Goal: Task Accomplishment & Management: Complete application form

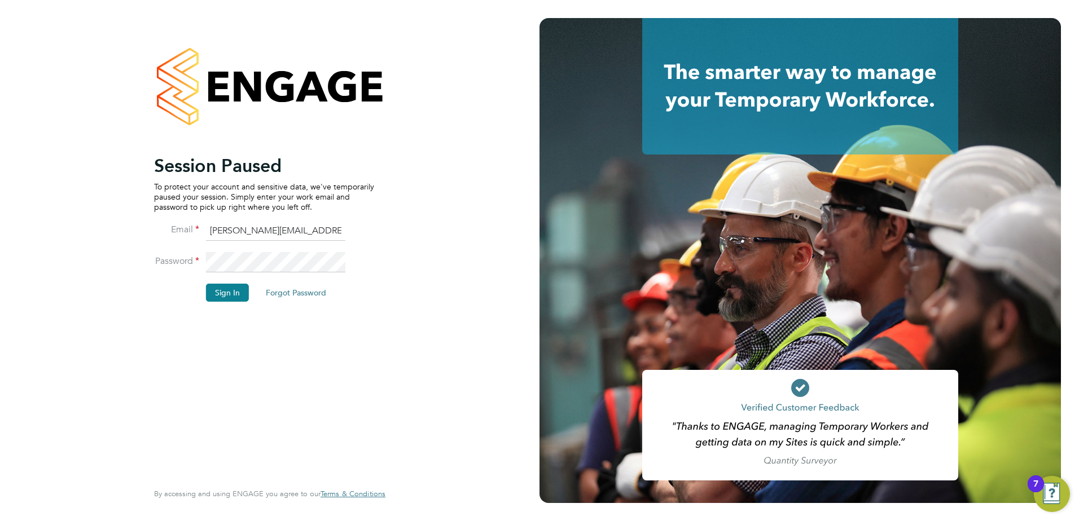
click at [221, 307] on li "Sign In Forgot Password" at bounding box center [264, 298] width 220 height 29
click at [224, 288] on button "Sign In" at bounding box center [227, 293] width 43 height 18
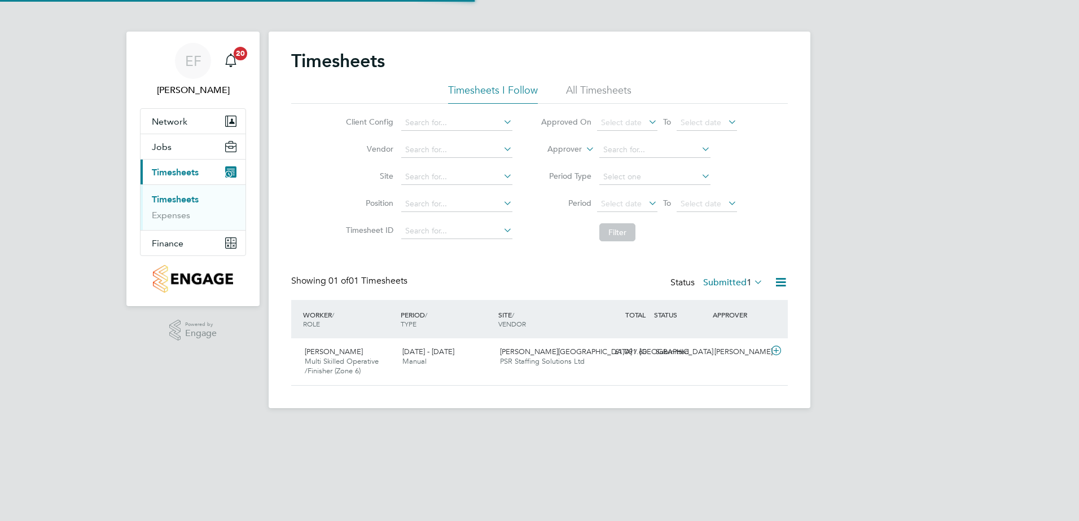
scroll to position [29, 98]
click at [159, 147] on span "Jobs" at bounding box center [162, 147] width 20 height 11
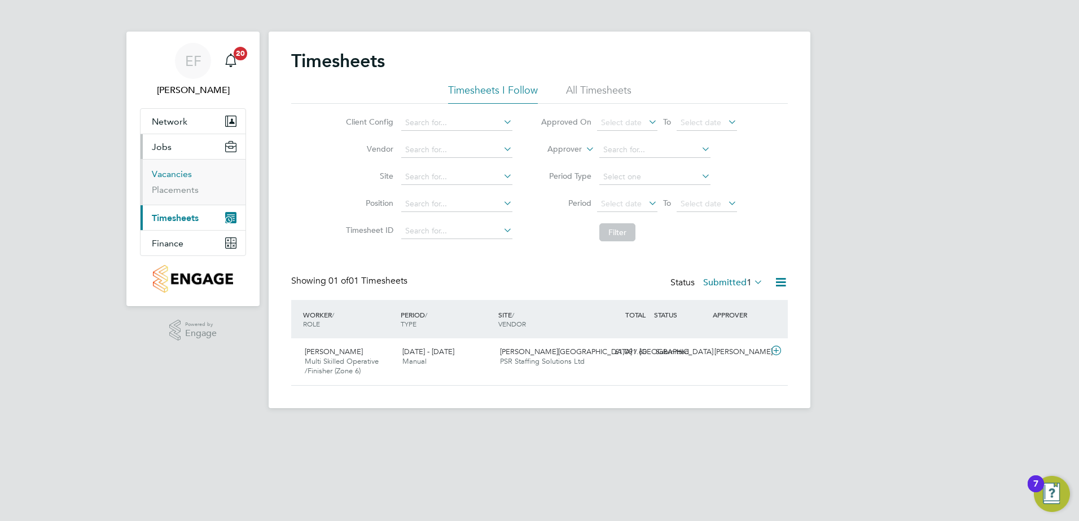
click at [184, 178] on link "Vacancies" at bounding box center [172, 174] width 40 height 11
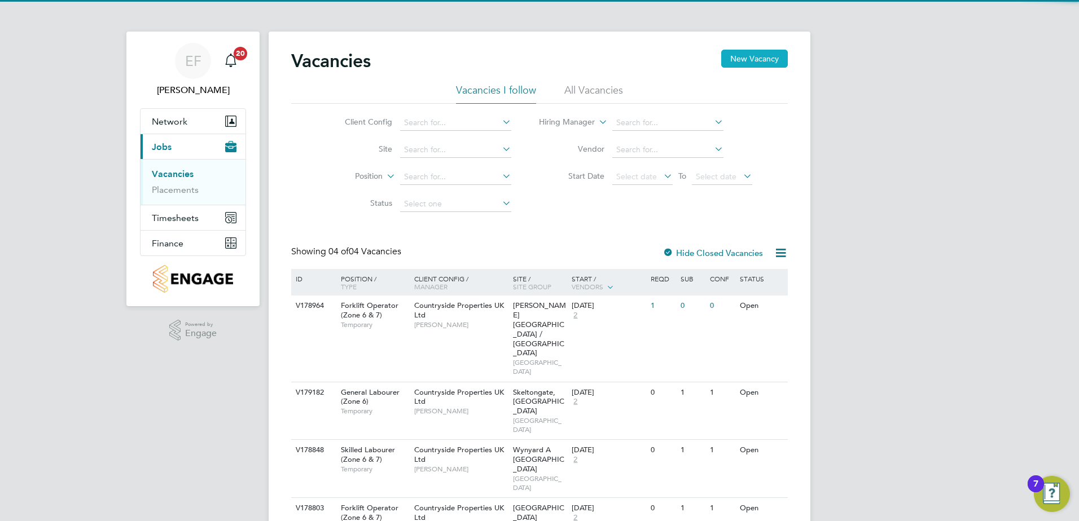
click at [749, 59] on button "New Vacancy" at bounding box center [754, 59] width 67 height 18
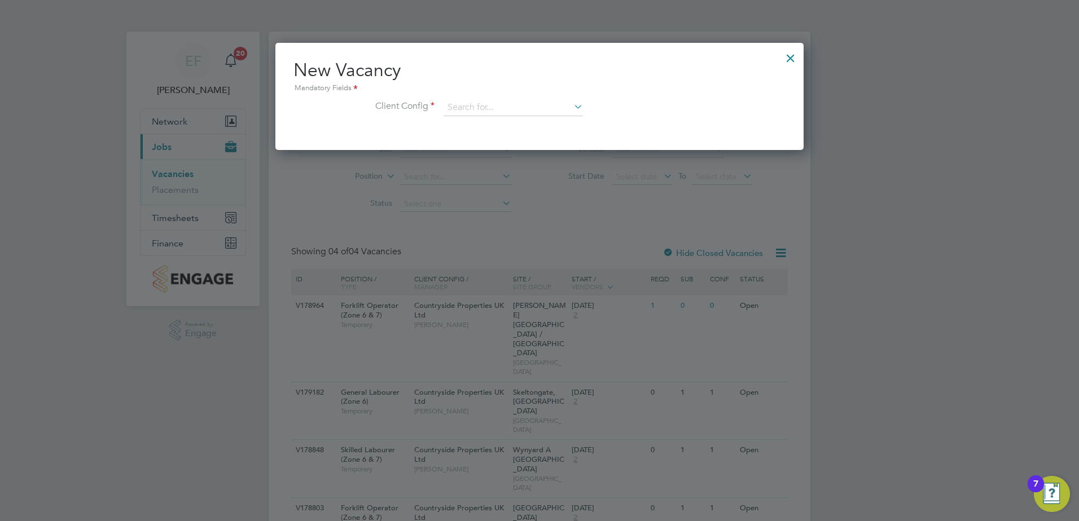
scroll to position [107, 529]
click at [486, 109] on input at bounding box center [513, 107] width 139 height 17
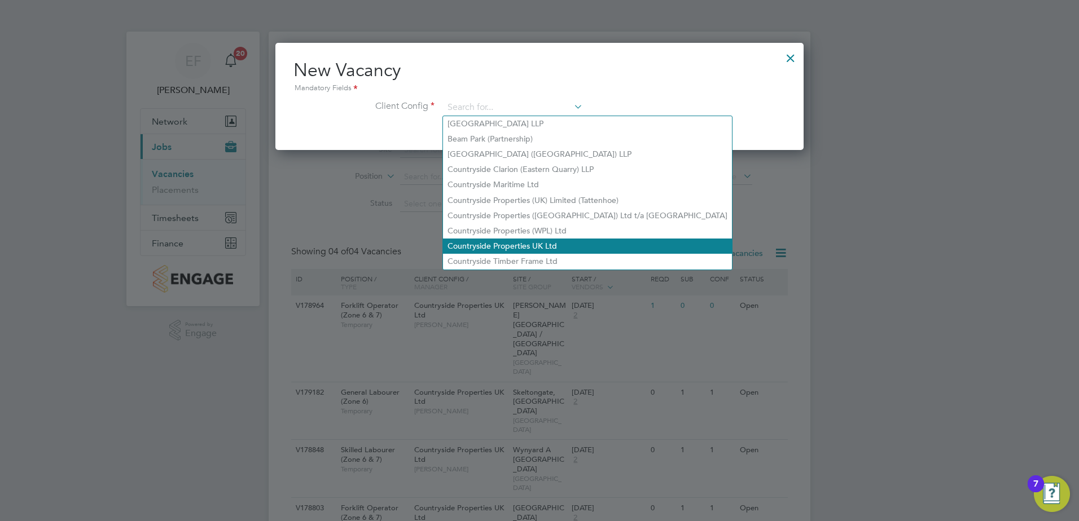
click at [496, 239] on li "Countryside Properties UK Ltd" at bounding box center [587, 246] width 289 height 15
type input "Countryside Properties UK Ltd"
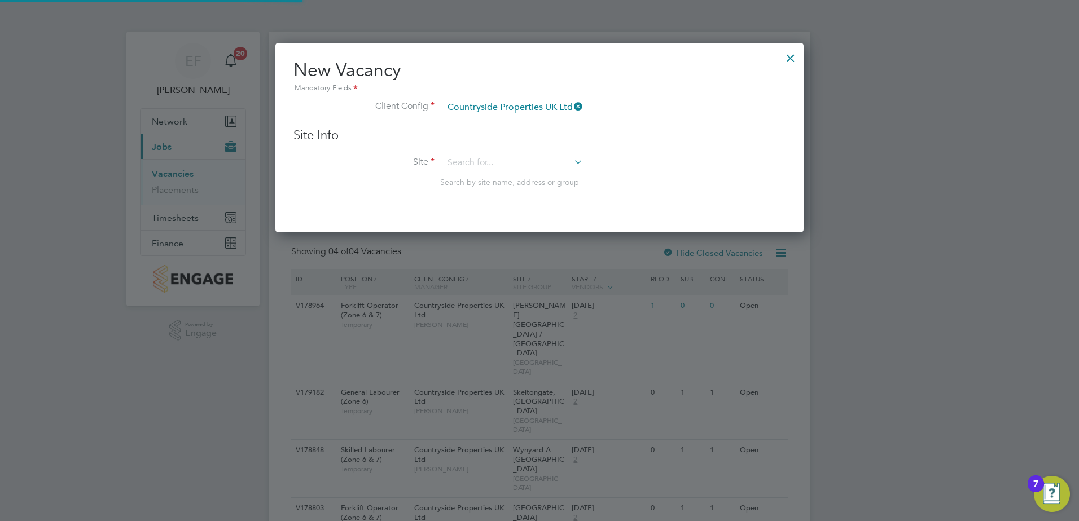
scroll to position [191, 529]
click at [471, 165] on input at bounding box center [513, 163] width 139 height 17
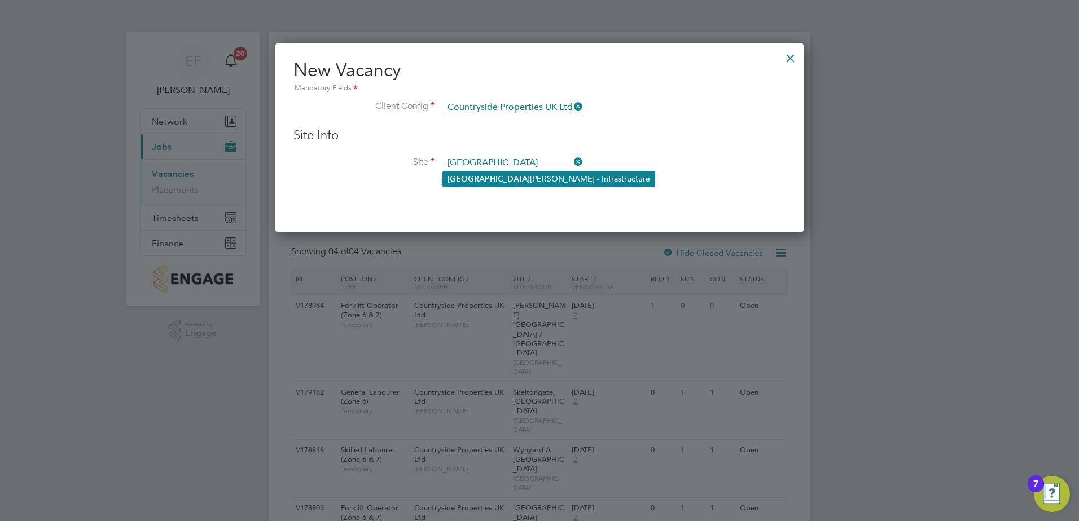
click at [516, 173] on li "Northfield Meadows - Seamer - Infrastructure" at bounding box center [549, 179] width 212 height 15
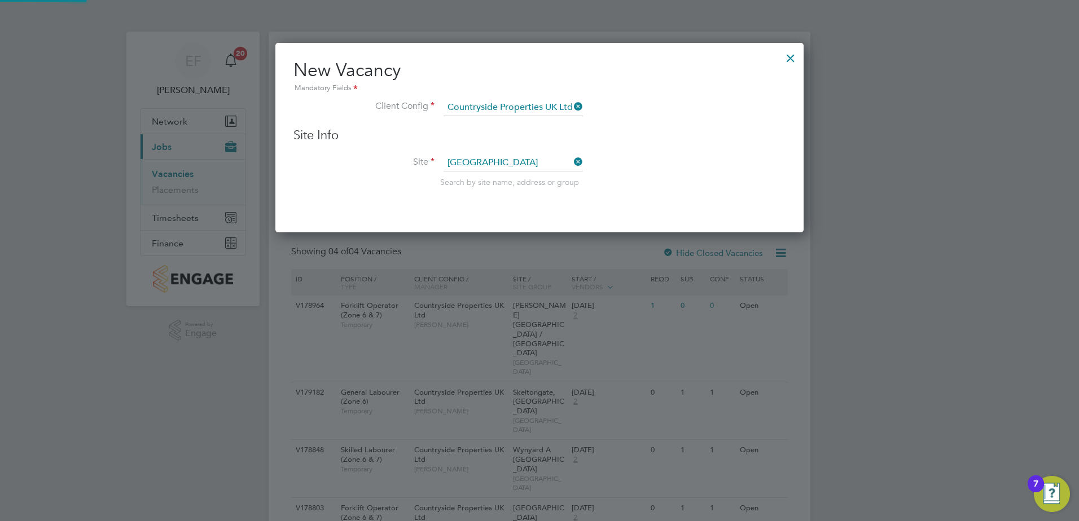
type input "Northfield Meadows - Seamer - Infrastructure"
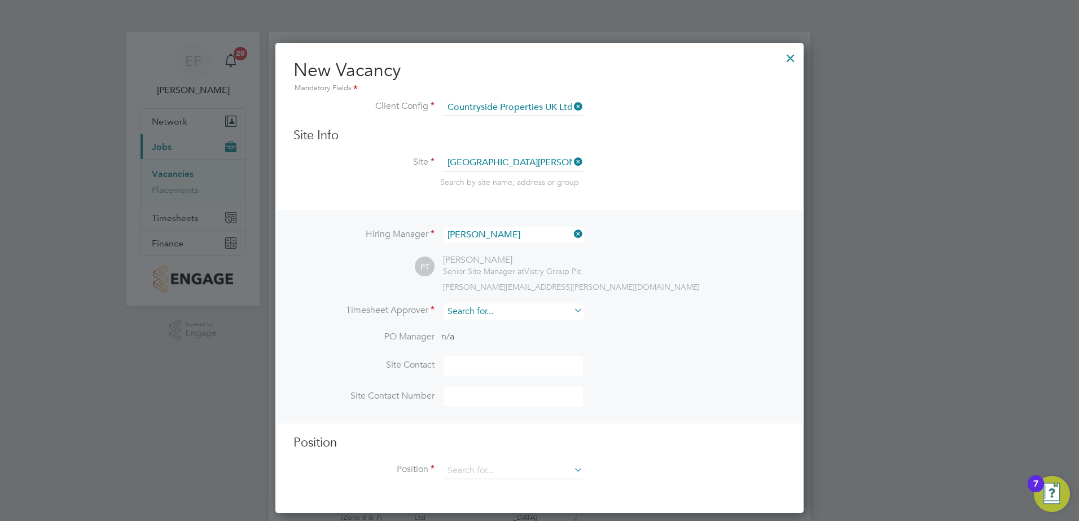
click at [486, 313] on input at bounding box center [513, 312] width 139 height 16
type input "p"
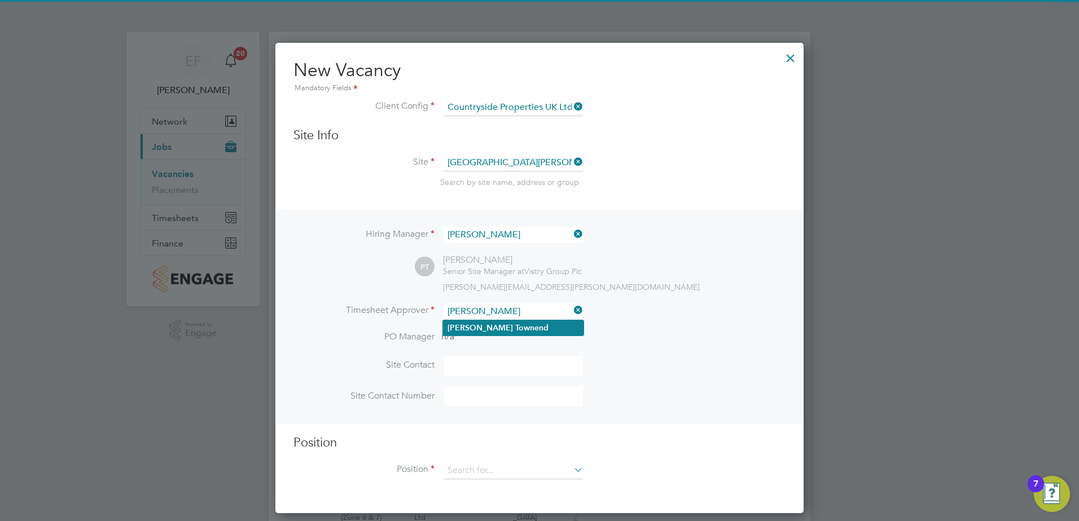
click at [515, 323] on b "Townend" at bounding box center [531, 328] width 33 height 10
type input "Paul Townend"
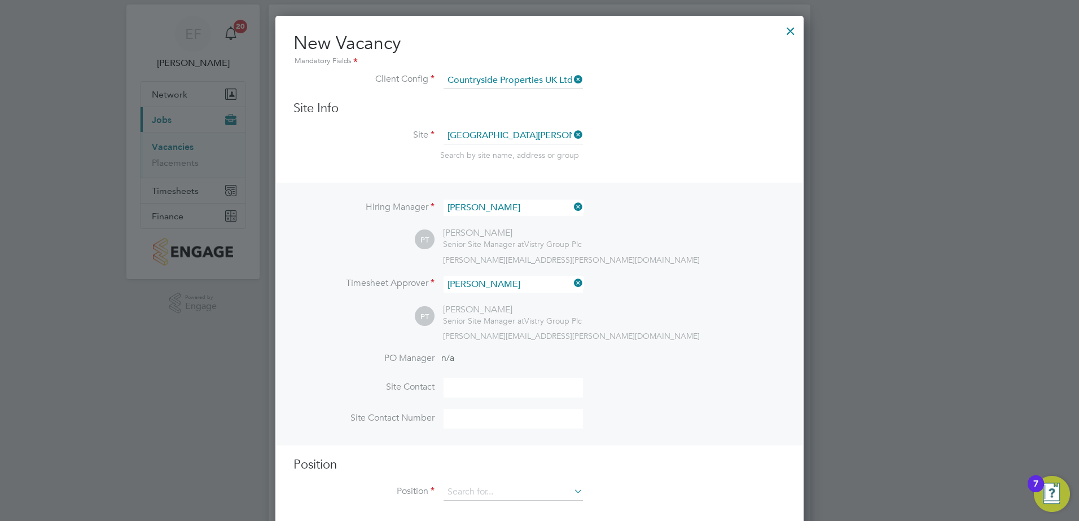
scroll to position [42, 0]
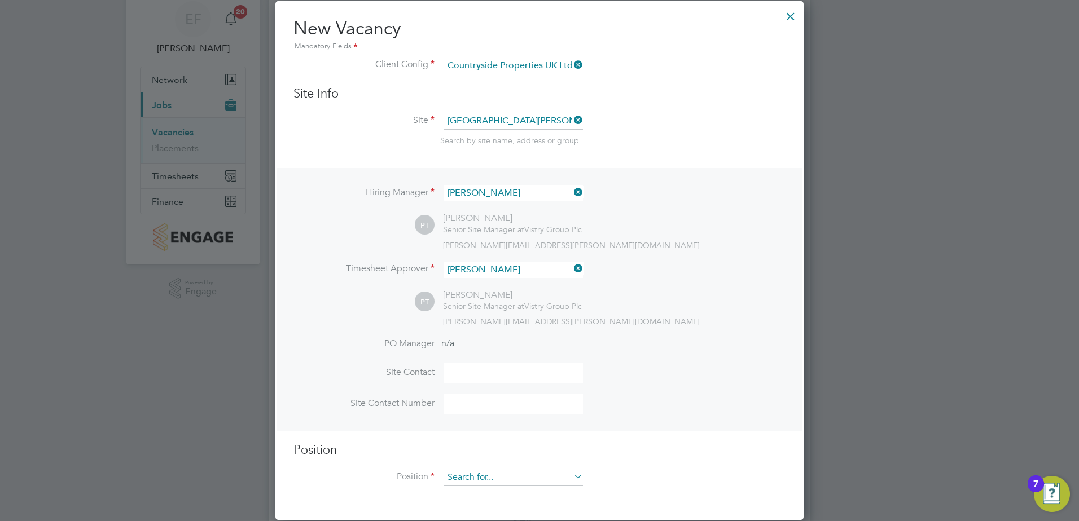
click at [473, 480] on input at bounding box center [513, 477] width 139 height 17
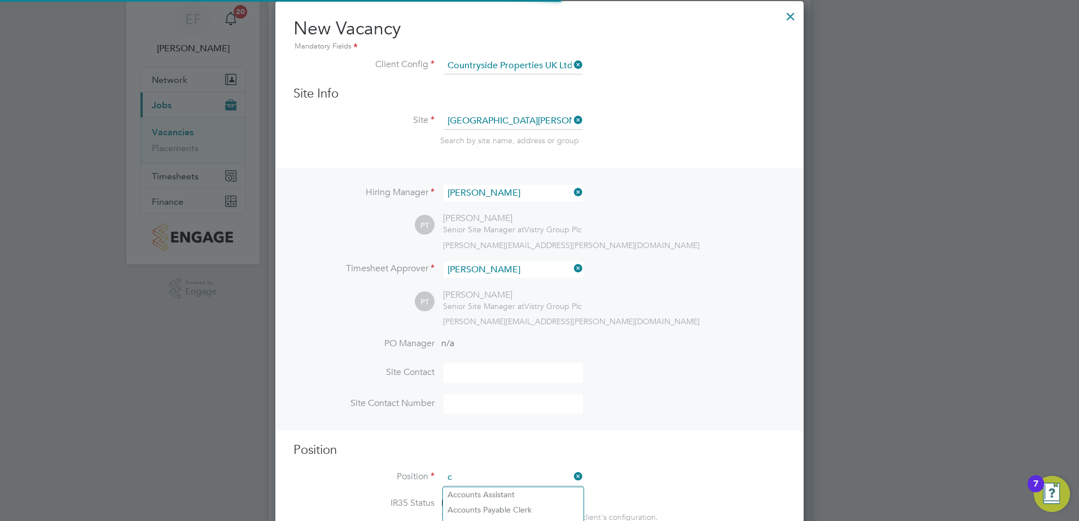
scroll to position [1627, 529]
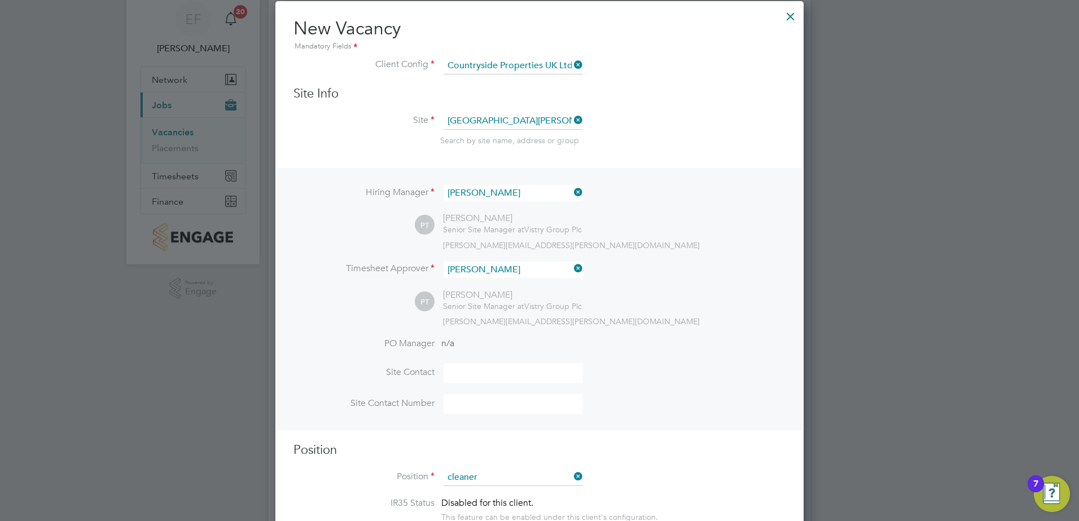
click at [468, 497] on b "Cleaner" at bounding box center [461, 495] width 29 height 10
type input "Cleaner"
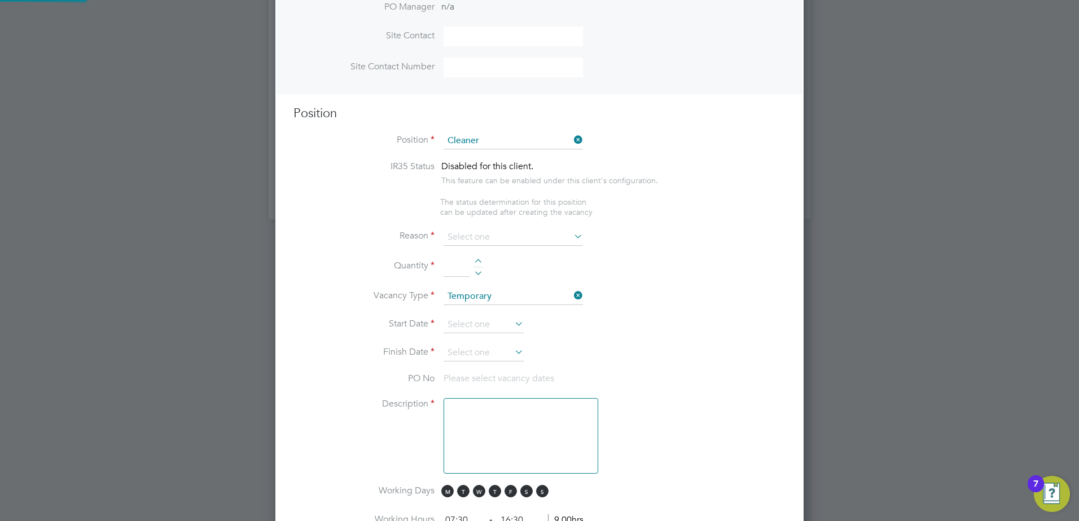
scroll to position [380, 0]
click at [474, 236] on input at bounding box center [513, 235] width 139 height 17
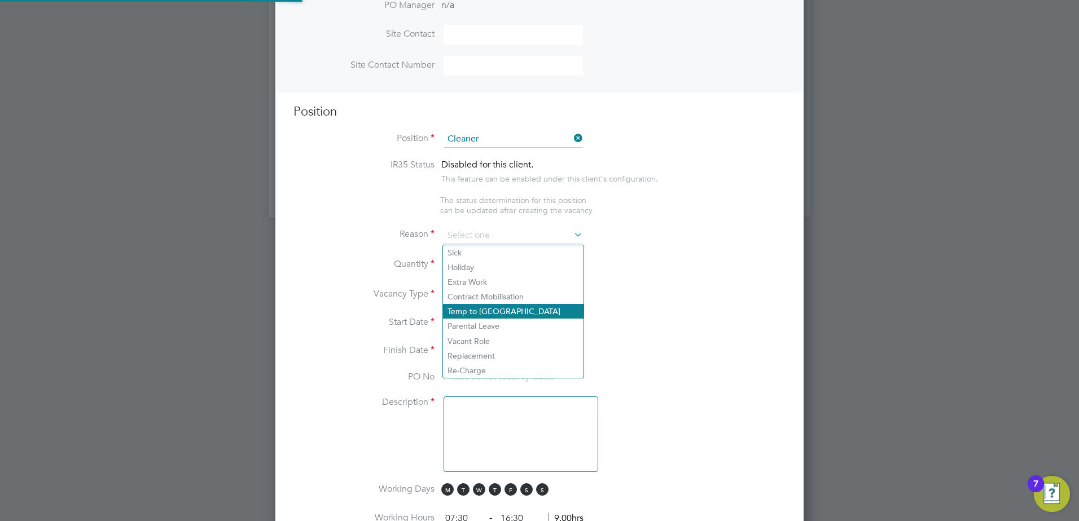
type textarea "Cleaner"
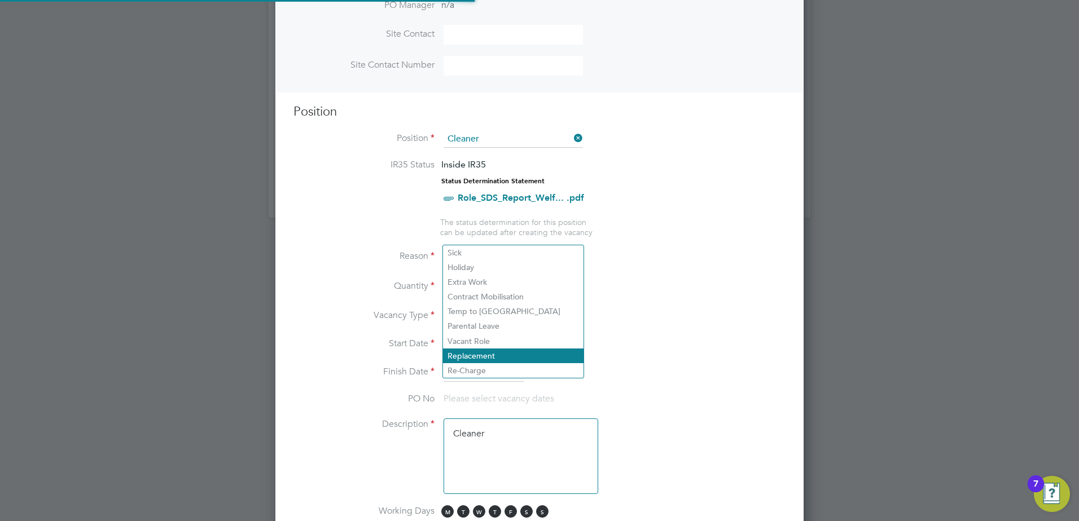
scroll to position [33, 59]
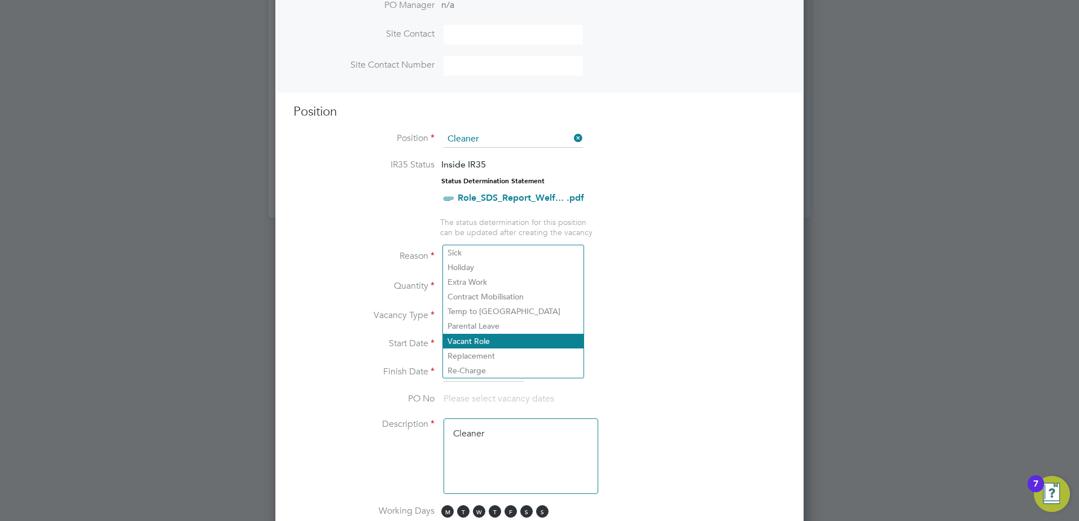
click at [469, 341] on li "Vacant Role" at bounding box center [513, 341] width 141 height 15
type input "Vacant Role"
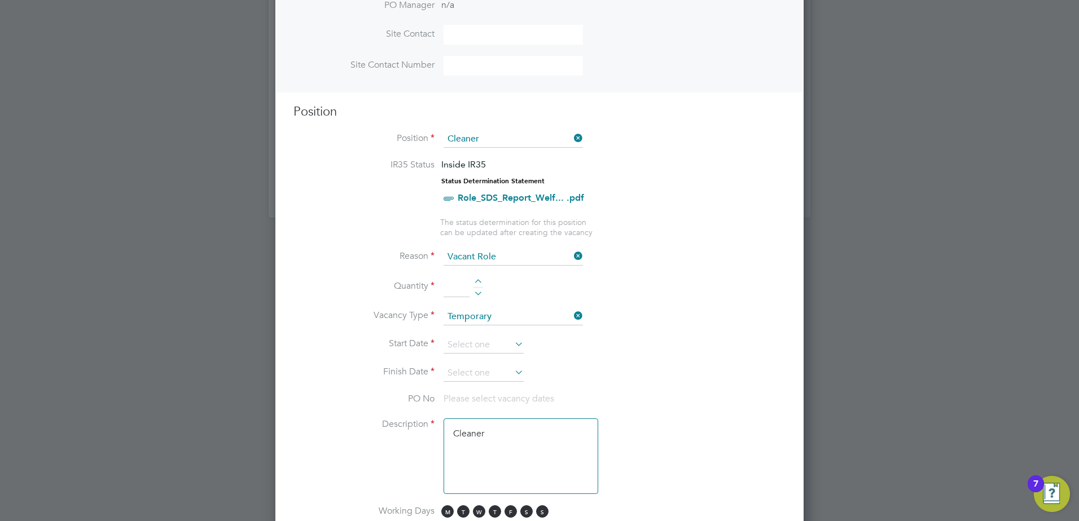
click at [478, 279] on li "Quantity" at bounding box center [539, 293] width 492 height 32
click at [477, 288] on div at bounding box center [478, 292] width 10 height 8
type input "1"
click at [481, 349] on input at bounding box center [484, 345] width 80 height 17
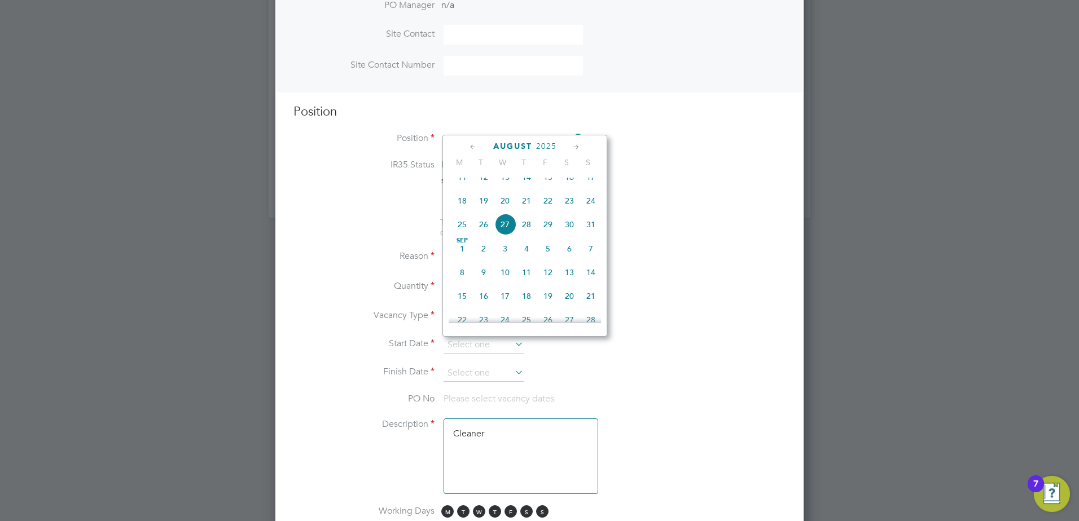
click at [501, 234] on span "27" at bounding box center [504, 224] width 21 height 21
type input "27 Aug 2025"
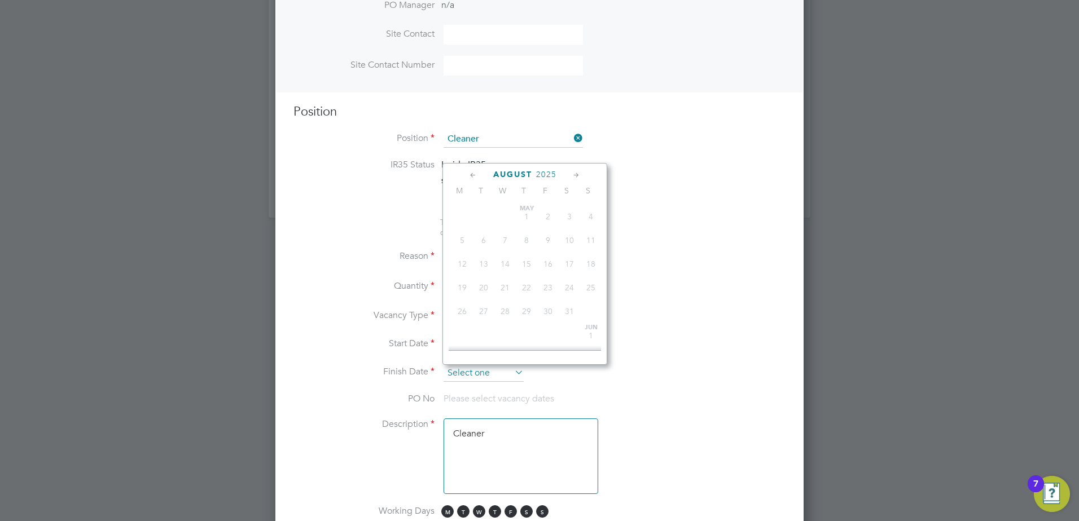
click at [476, 374] on input at bounding box center [484, 373] width 80 height 17
click at [545, 332] on span "31" at bounding box center [547, 321] width 21 height 21
type input "31 Oct 2025"
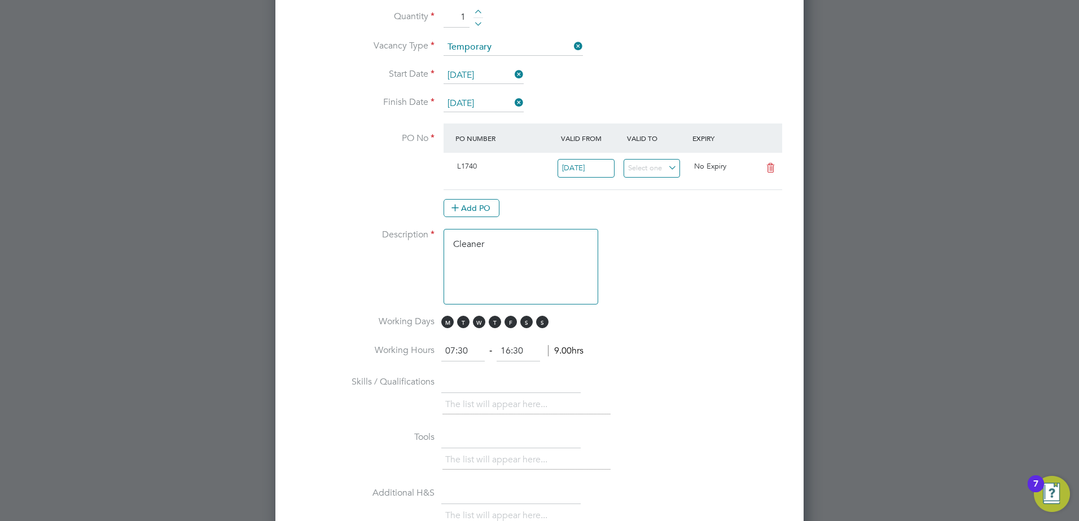
scroll to position [662, 0]
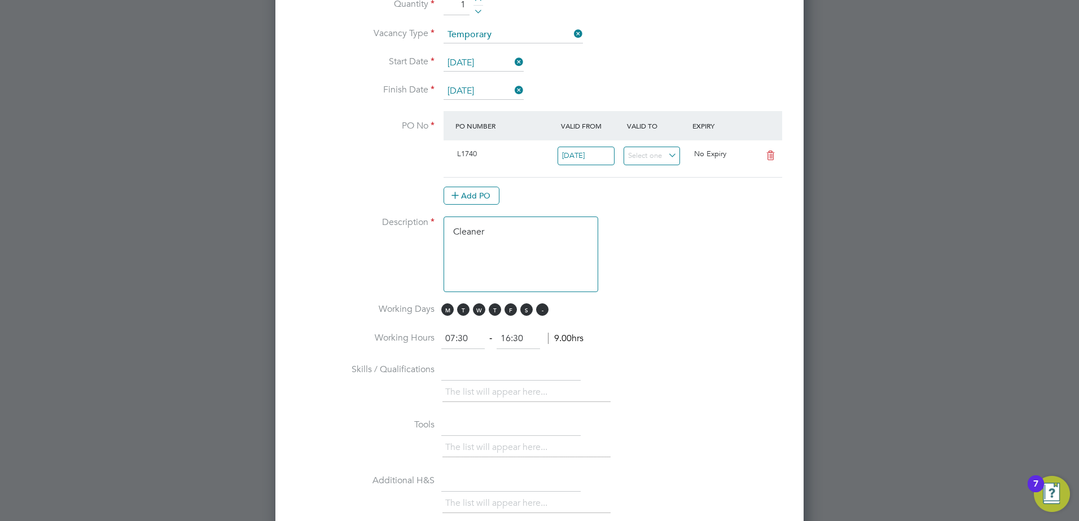
click at [541, 306] on span "S" at bounding box center [542, 310] width 12 height 12
click at [525, 307] on span "S" at bounding box center [526, 310] width 12 height 12
click at [466, 314] on span "T" at bounding box center [463, 310] width 12 height 12
click at [493, 313] on span "T" at bounding box center [495, 310] width 12 height 12
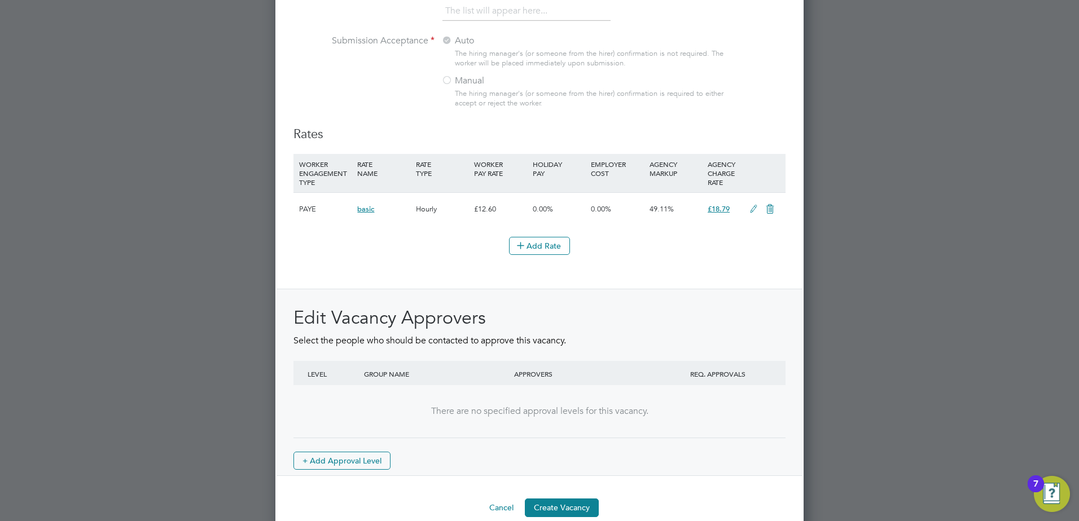
scroll to position [1230, 0]
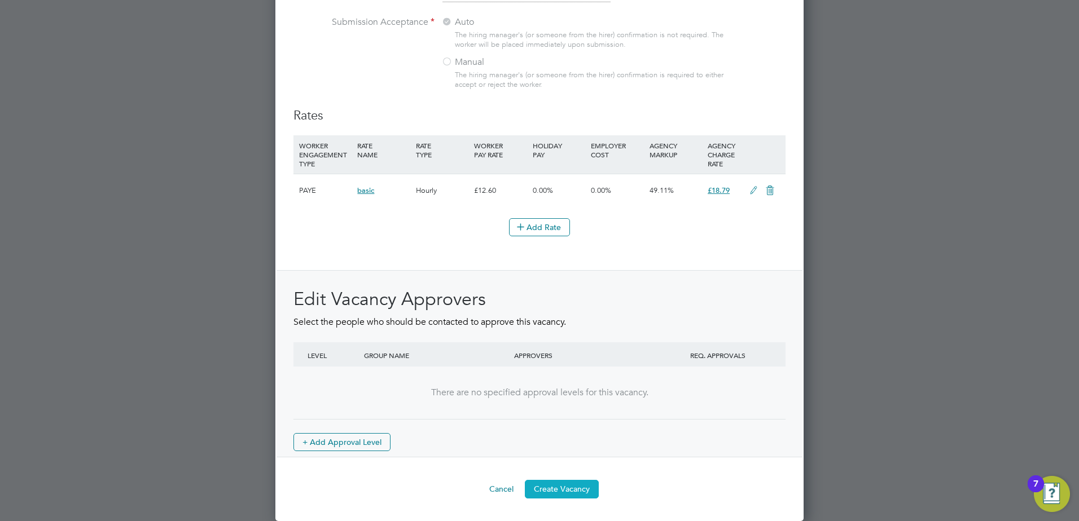
click at [568, 488] on button "Create Vacancy" at bounding box center [562, 489] width 74 height 18
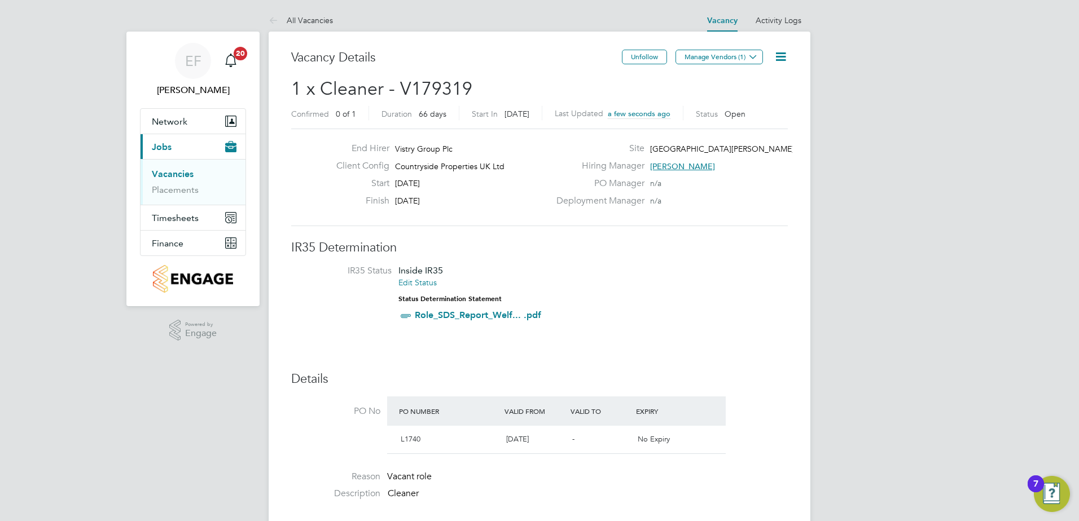
click at [723, 56] on button "Manage Vendors (1)" at bounding box center [718, 57] width 87 height 15
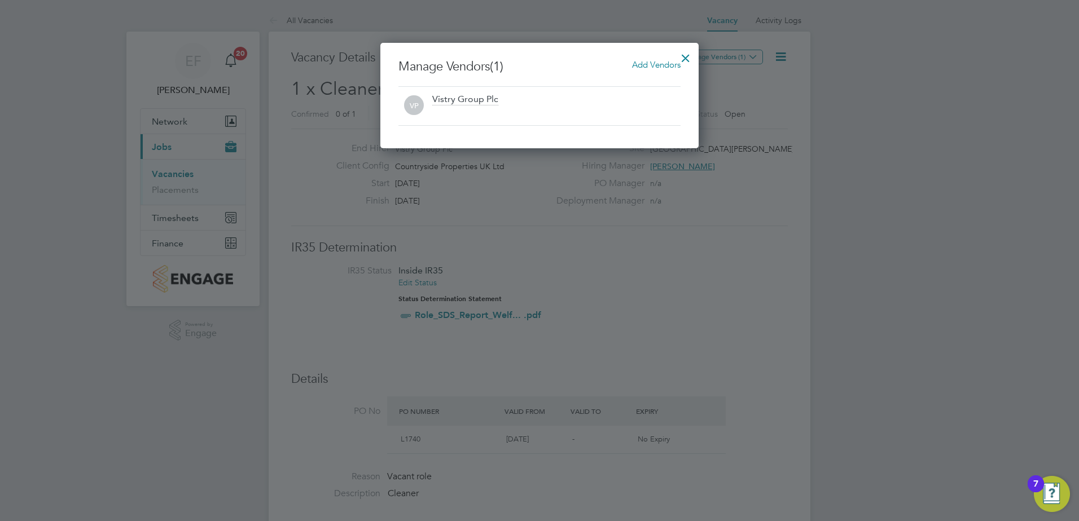
click at [647, 63] on span "Add Vendors" at bounding box center [656, 64] width 49 height 11
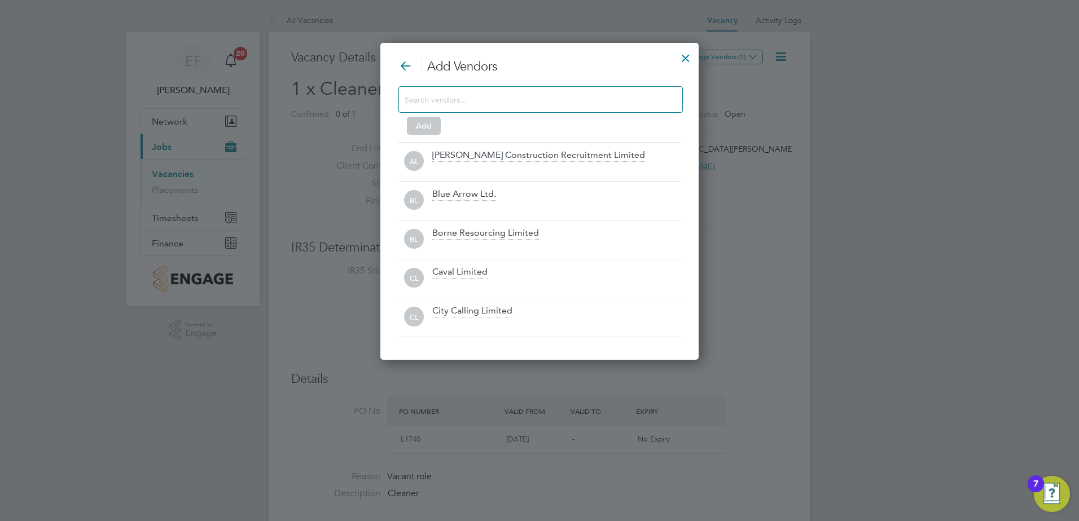
click at [564, 98] on input at bounding box center [532, 99] width 254 height 15
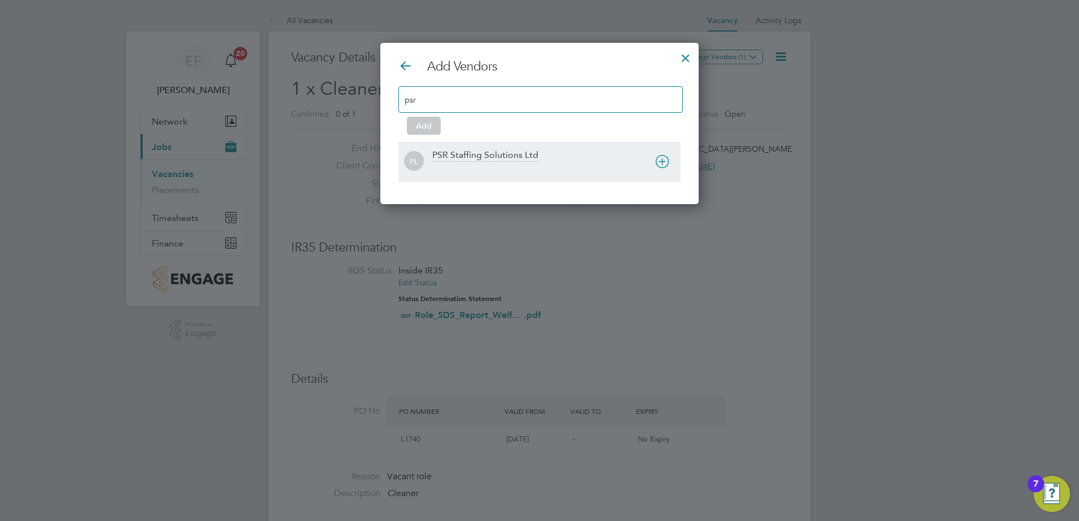
type input "psr"
click at [493, 153] on div "PSR Staffing Solutions Ltd" at bounding box center [485, 156] width 106 height 12
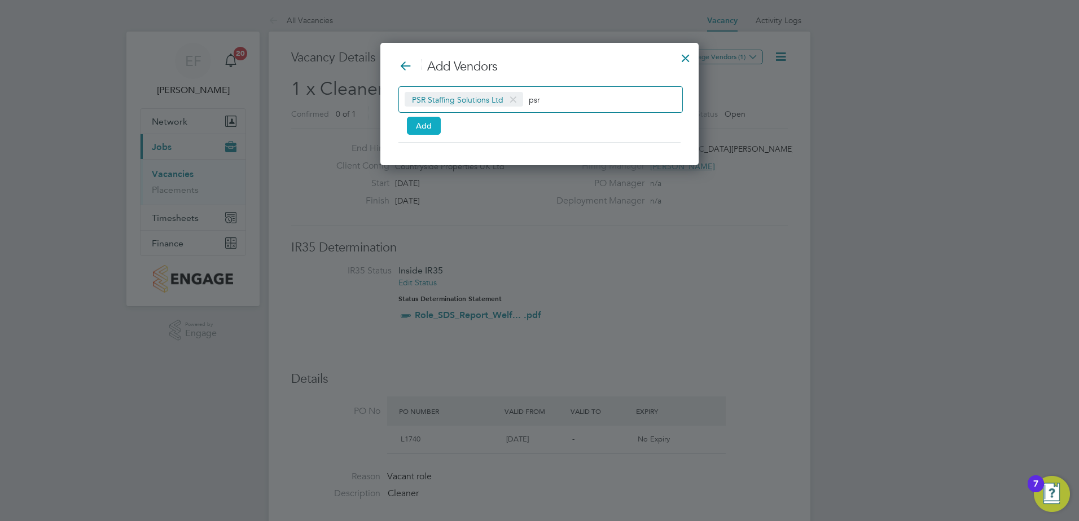
click at [432, 125] on button "Add" at bounding box center [424, 126] width 34 height 18
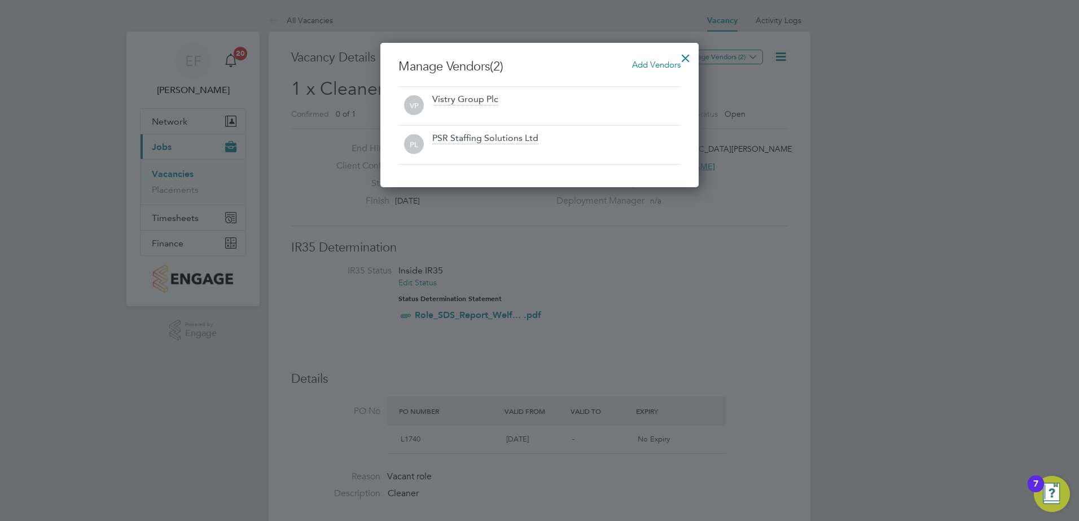
click at [681, 61] on div at bounding box center [685, 55] width 20 height 20
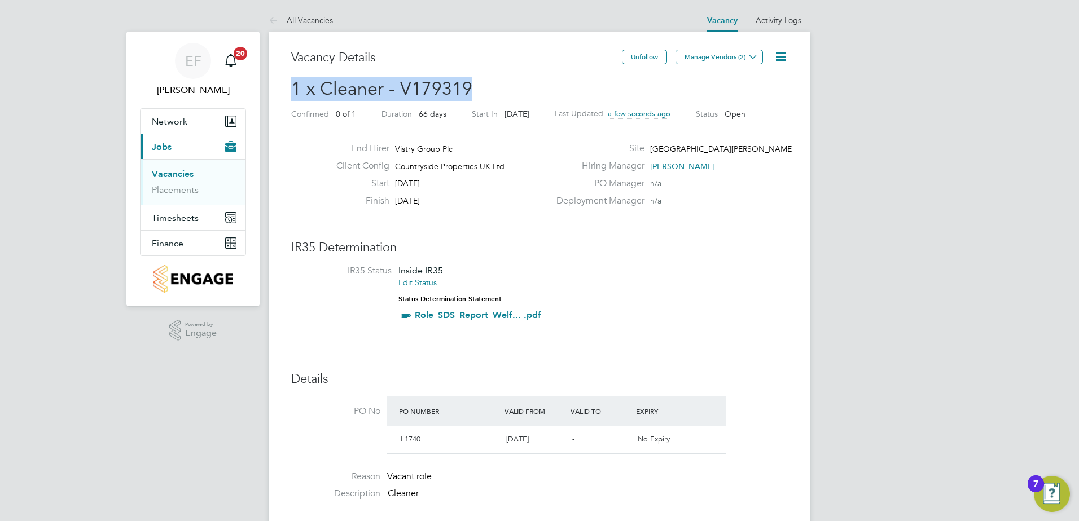
drag, startPoint x: 474, startPoint y: 90, endPoint x: 283, endPoint y: 91, distance: 191.3
copy span "1 x Cleaner - V179319"
